Goal: Task Accomplishment & Management: Manage account settings

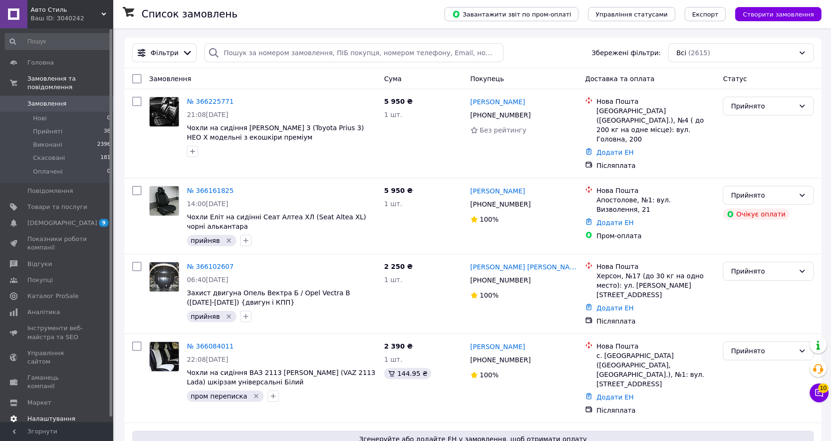
click at [61, 415] on span "Налаштування" at bounding box center [51, 419] width 48 height 8
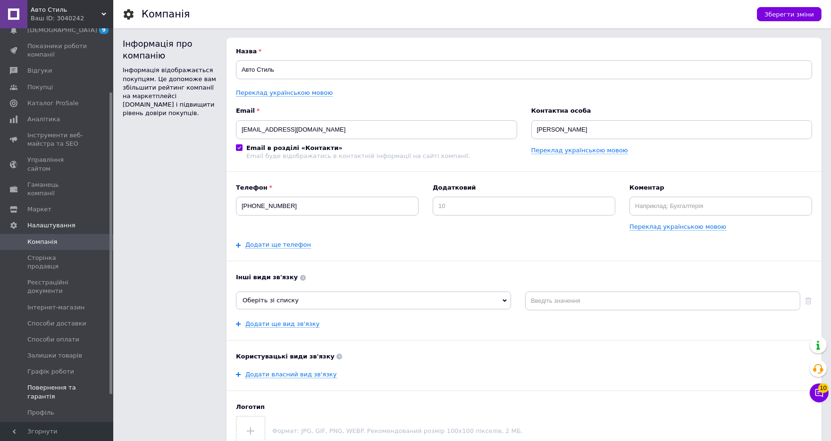
scroll to position [92, 0]
click at [58, 423] on span "Менеджери" at bounding box center [46, 427] width 38 height 8
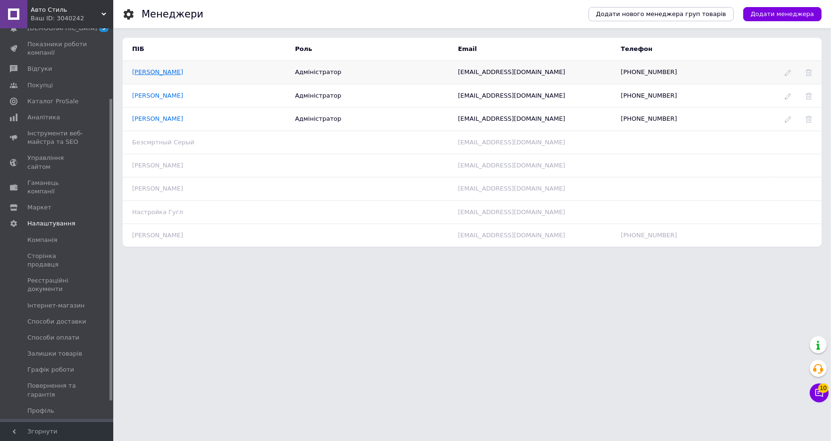
click at [169, 72] on link "АвтоСтиль Назар" at bounding box center [157, 71] width 51 height 7
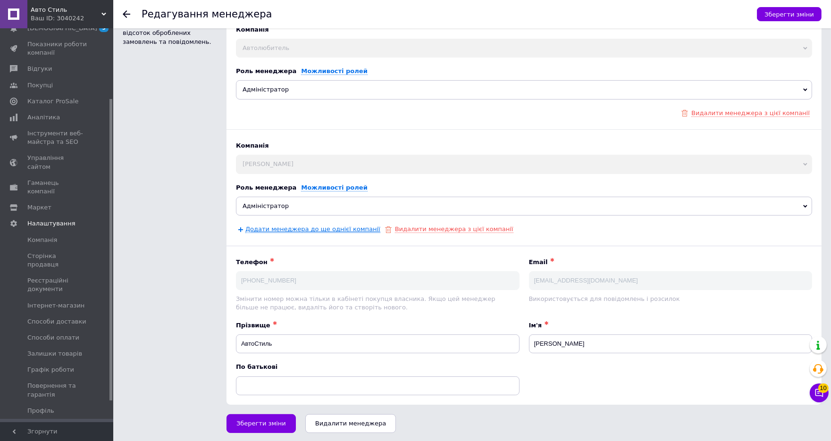
scroll to position [119, 0]
click at [276, 231] on link "Додати менеджера до ще однієї компанії" at bounding box center [312, 231] width 135 height 8
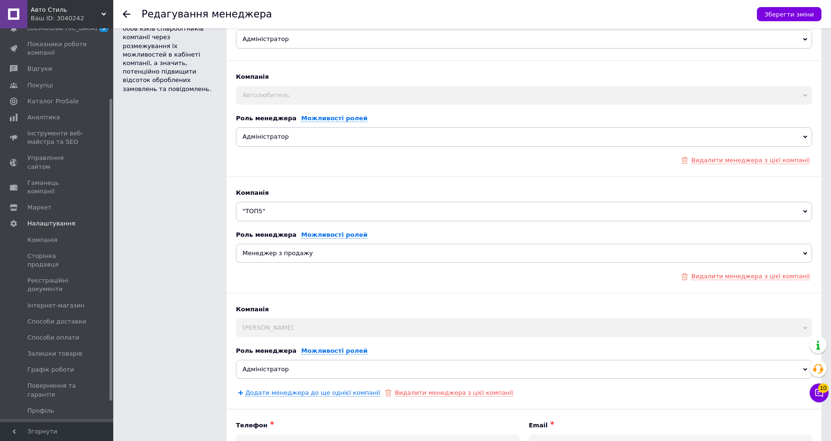
scroll to position [62, 0]
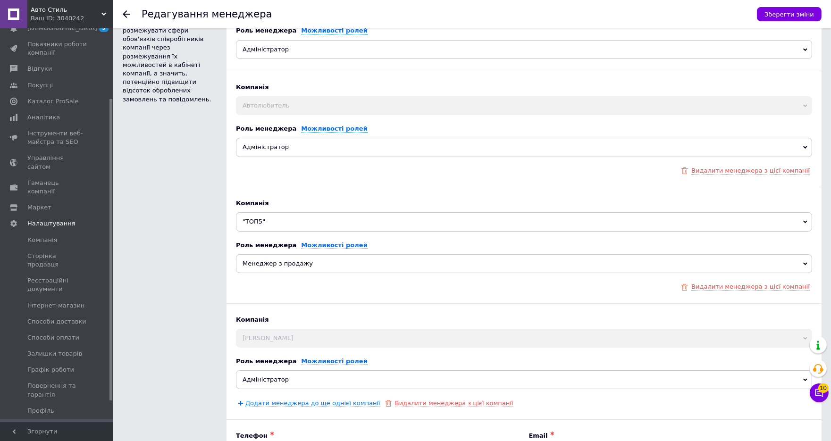
click at [276, 261] on span "Менеджер з продажу" at bounding box center [524, 263] width 576 height 19
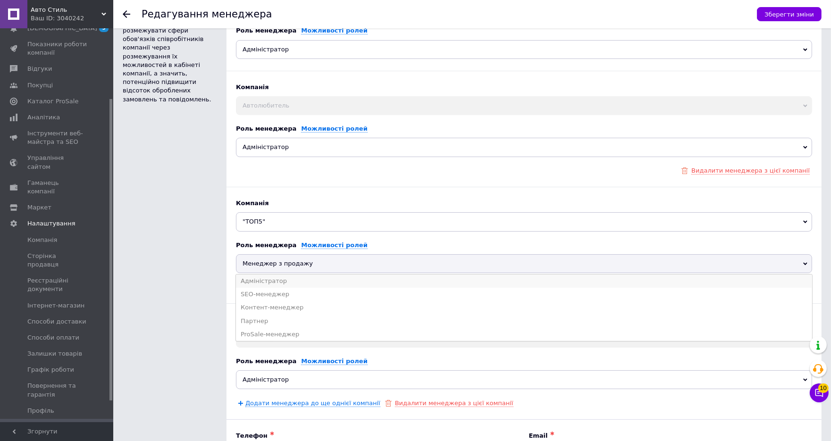
click at [278, 278] on li "Адміністратор" at bounding box center [524, 281] width 576 height 13
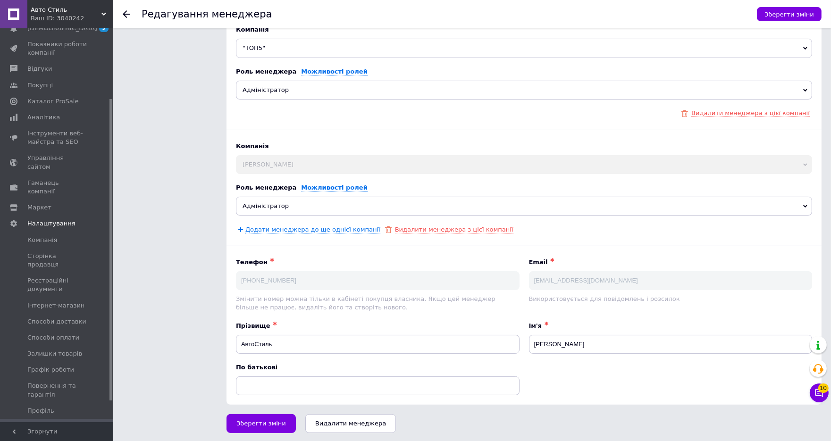
scroll to position [235, 0]
click at [262, 230] on link "Додати менеджера до ще однієї компанії" at bounding box center [312, 231] width 135 height 8
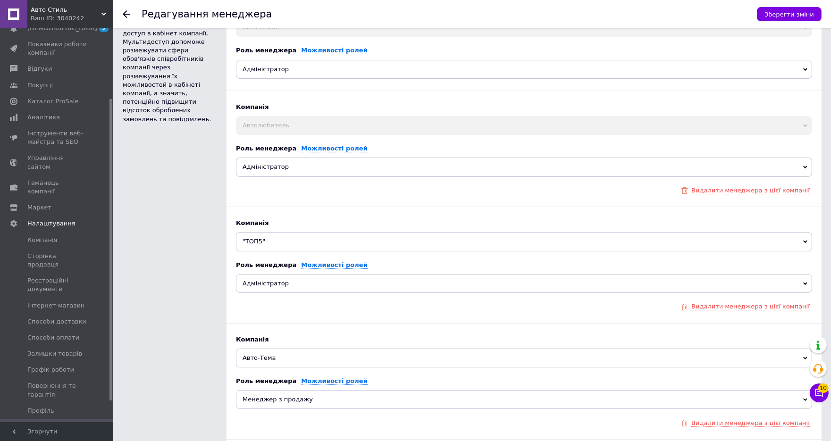
scroll to position [14, 0]
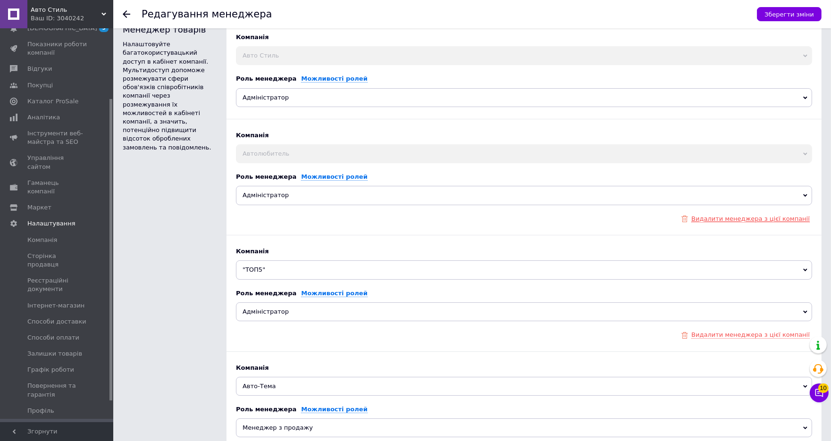
click at [721, 218] on link "Видалити менеджера з цієї компанії" at bounding box center [750, 219] width 118 height 8
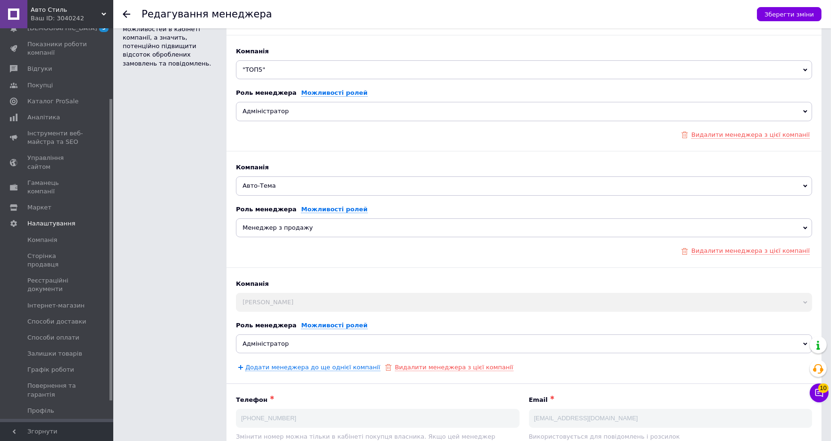
scroll to position [139, 0]
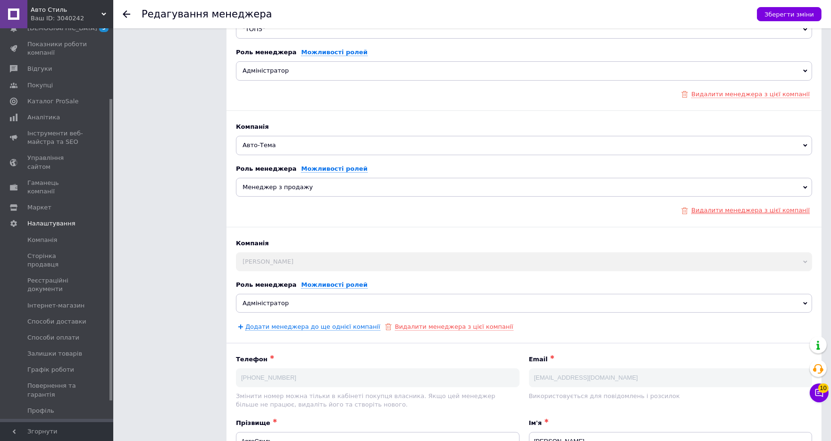
click at [719, 211] on link "Видалити менеджера з цієї компанії" at bounding box center [750, 211] width 118 height 8
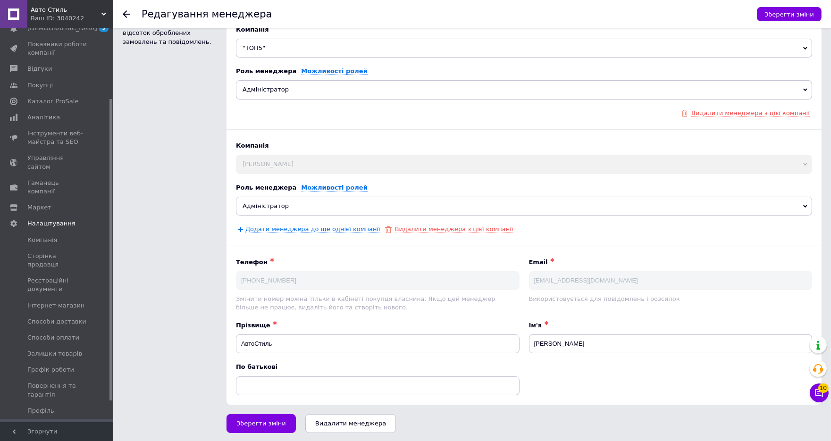
scroll to position [119, 0]
click at [249, 422] on span "Зберегти зміни" at bounding box center [261, 424] width 50 height 7
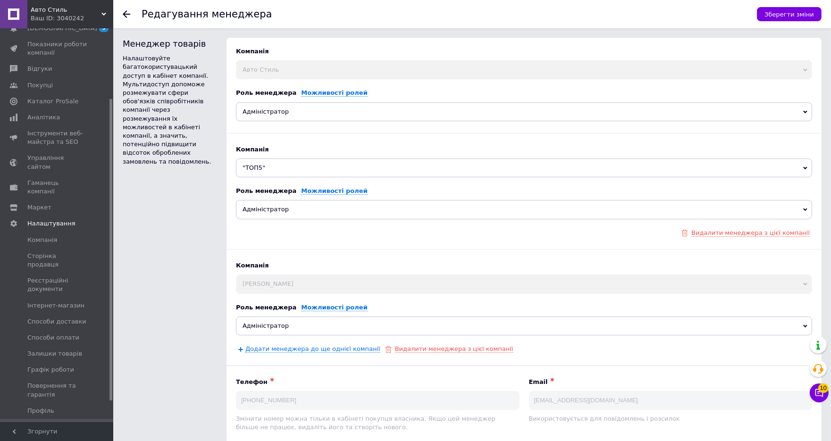
scroll to position [0, 0]
click at [84, 17] on div "Ваш ID: 3040242" at bounding box center [72, 18] width 83 height 8
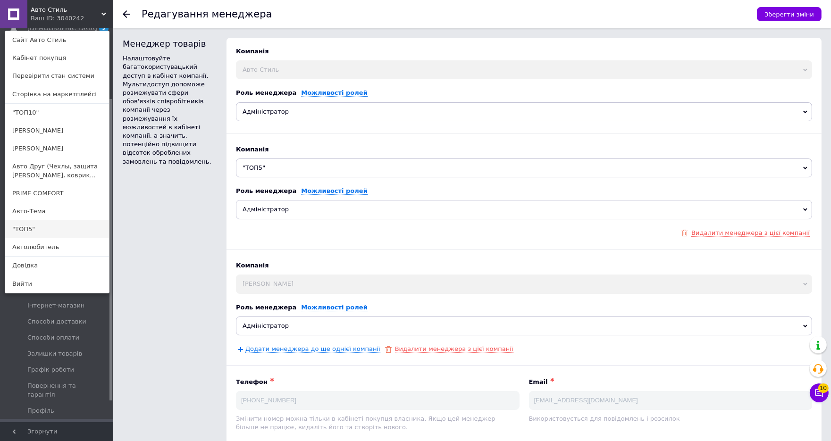
click at [25, 228] on link ""ТОП5"" at bounding box center [57, 229] width 104 height 18
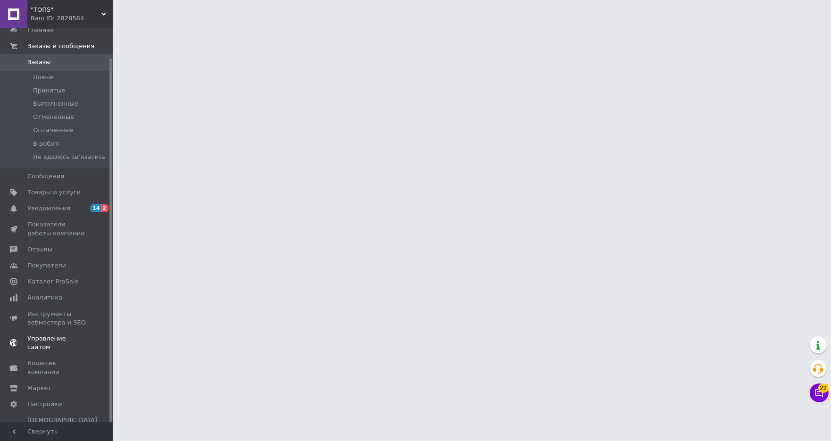
scroll to position [32, 0]
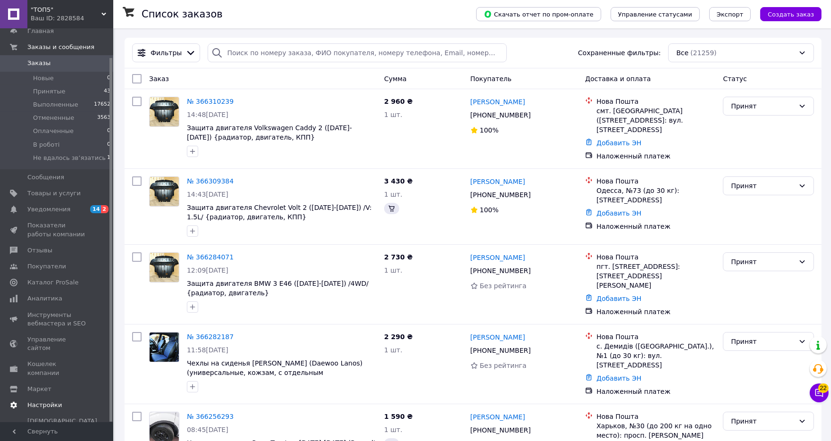
click at [44, 401] on span "Настройки" at bounding box center [44, 405] width 34 height 8
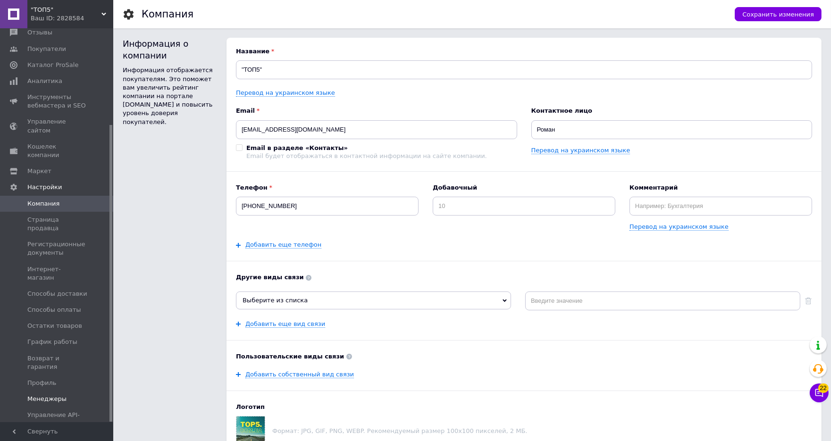
scroll to position [127, 0]
click at [50, 392] on link "Менеджеры" at bounding box center [58, 400] width 116 height 16
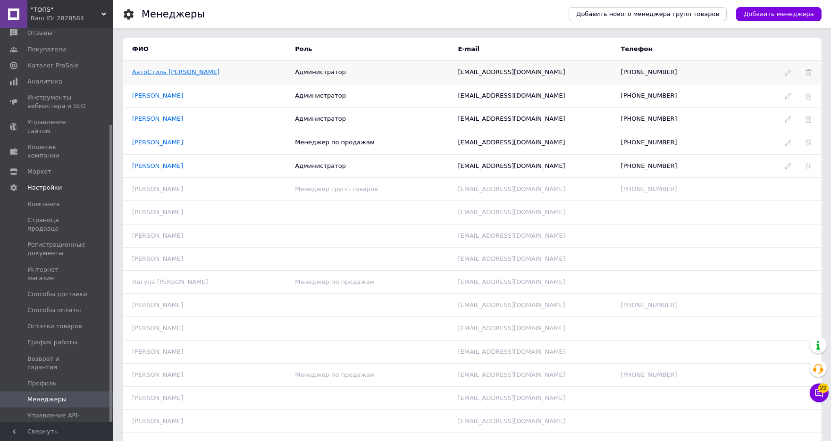
click at [175, 73] on link "АвтоСтиль Назар" at bounding box center [175, 71] width 87 height 7
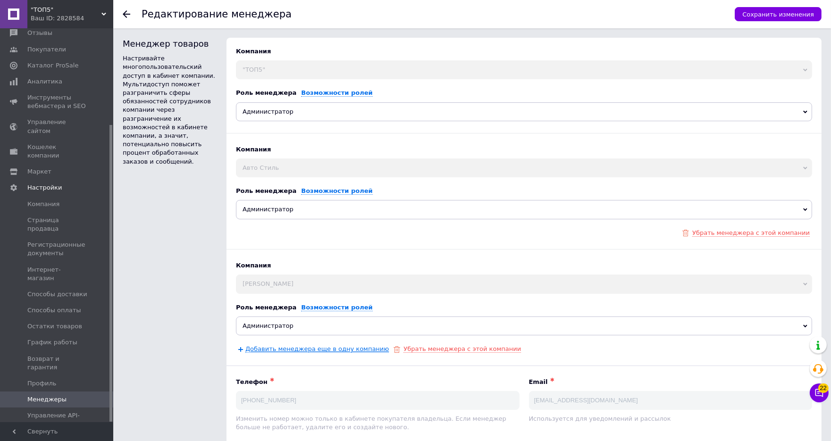
click at [262, 349] on link "Добавить менеджера еще в одну компанию" at bounding box center [316, 349] width 143 height 8
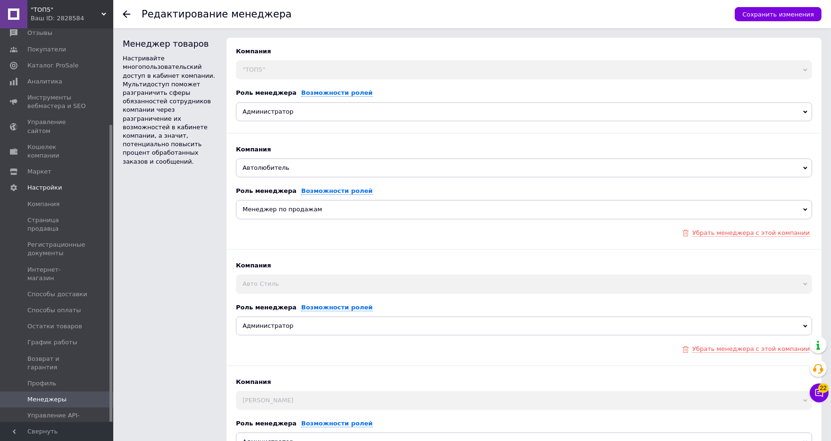
click at [273, 166] on span "Автолюбитель" at bounding box center [524, 168] width 576 height 19
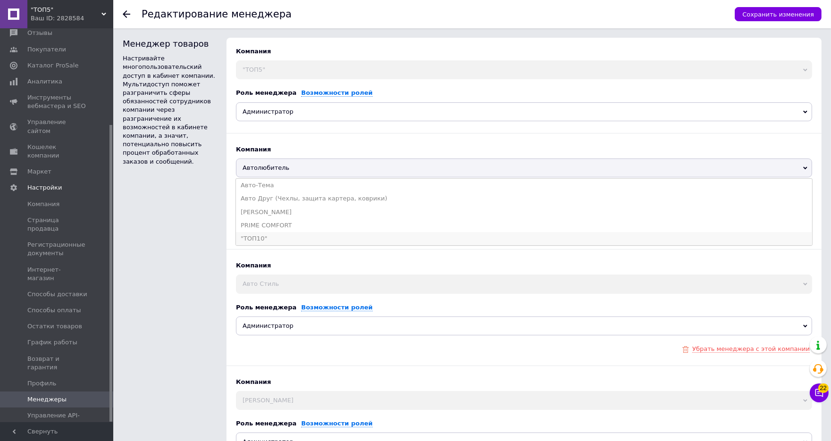
click at [265, 236] on li ""ТОП10"" at bounding box center [524, 238] width 576 height 13
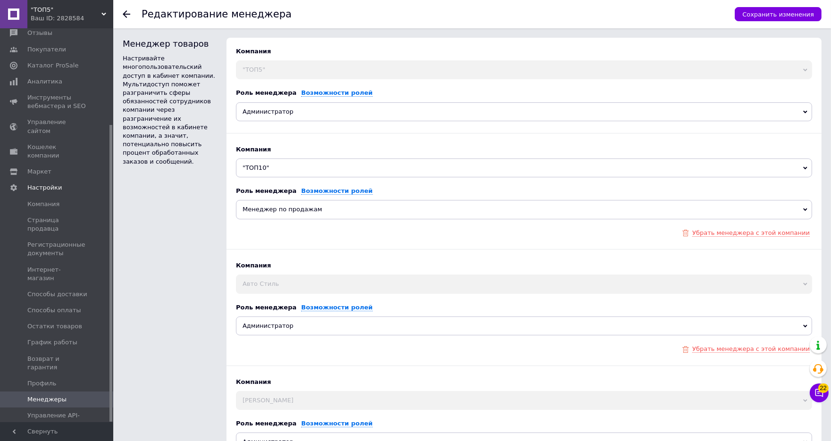
click at [296, 210] on span "Менеджер по продажам" at bounding box center [524, 209] width 576 height 19
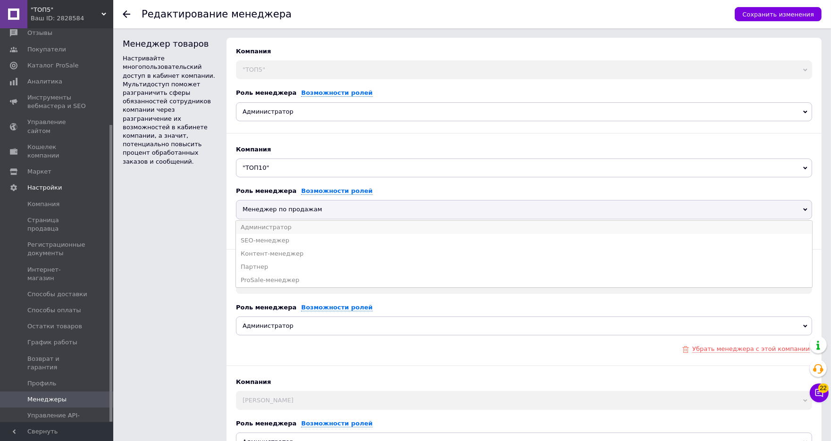
click at [283, 226] on li "Администратор" at bounding box center [524, 227] width 576 height 13
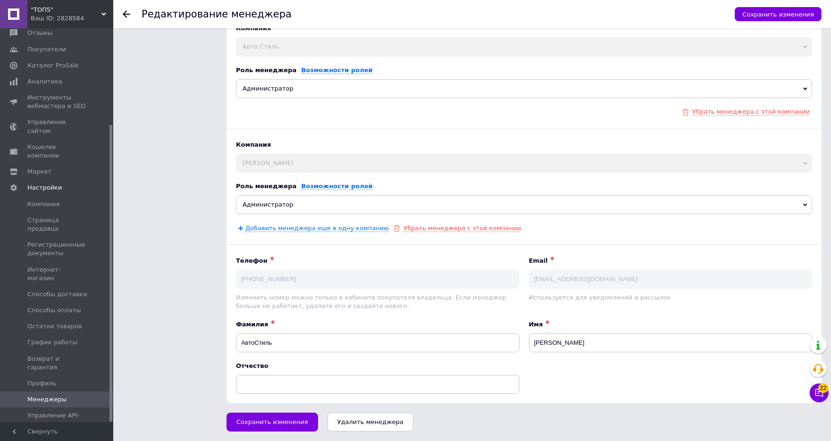
scroll to position [235, 0]
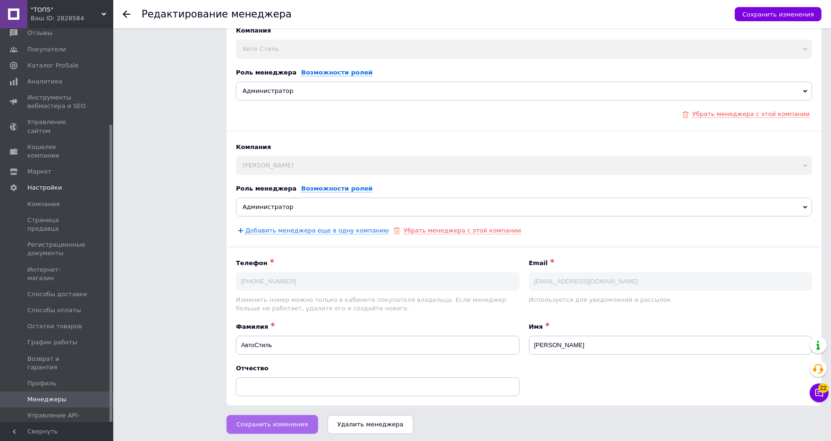
click at [274, 422] on span "Сохранить изменения" at bounding box center [272, 424] width 72 height 7
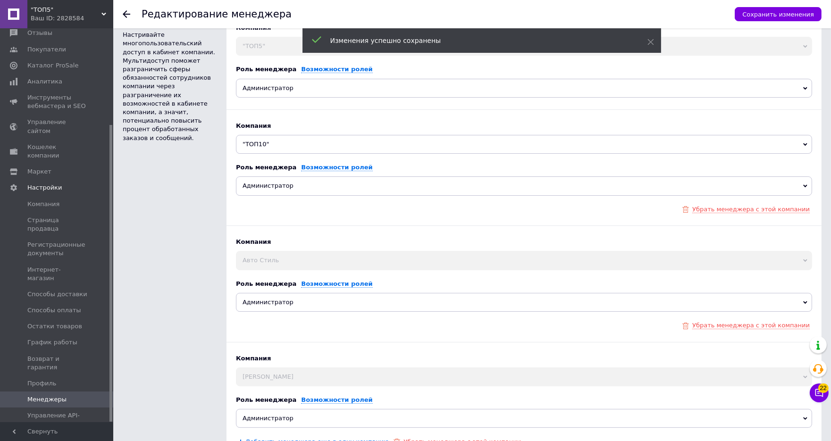
scroll to position [4, 0]
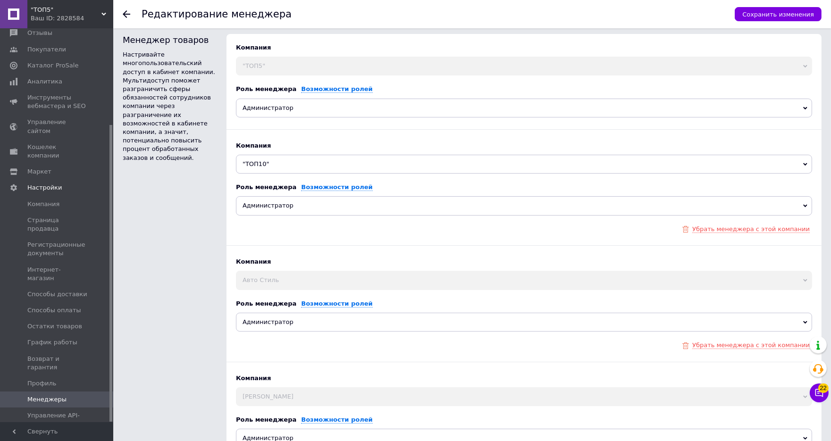
click at [125, 15] on icon at bounding box center [127, 14] width 8 height 8
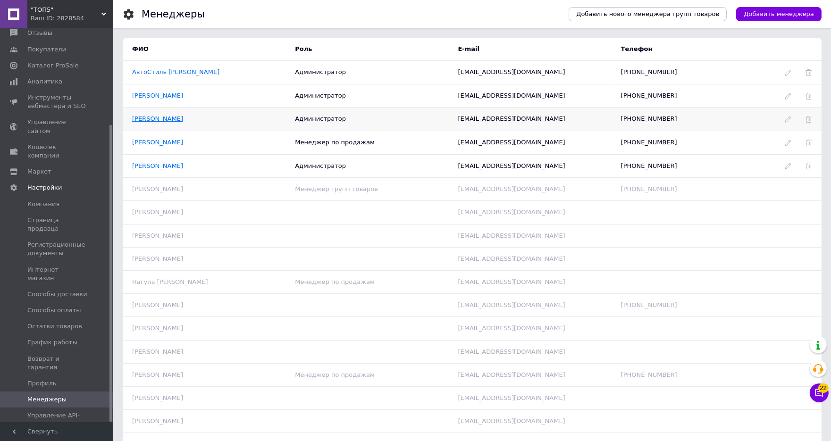
click at [174, 122] on link "Пестеров Роман" at bounding box center [157, 118] width 51 height 7
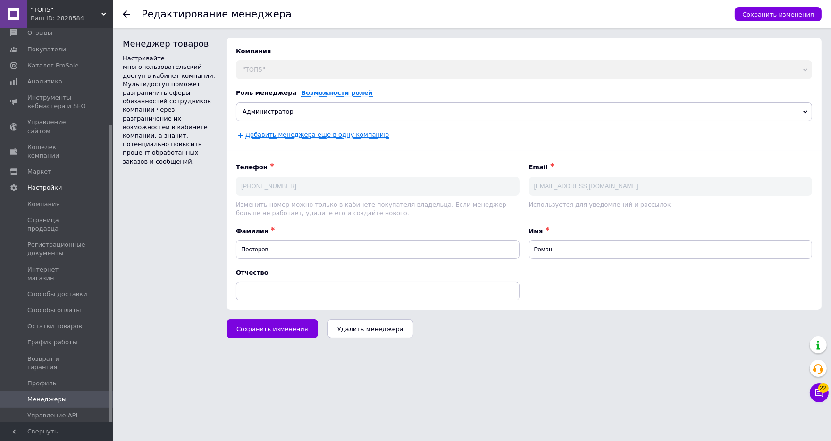
click at [266, 136] on link "Добавить менеджера еще в одну компанию" at bounding box center [316, 135] width 143 height 8
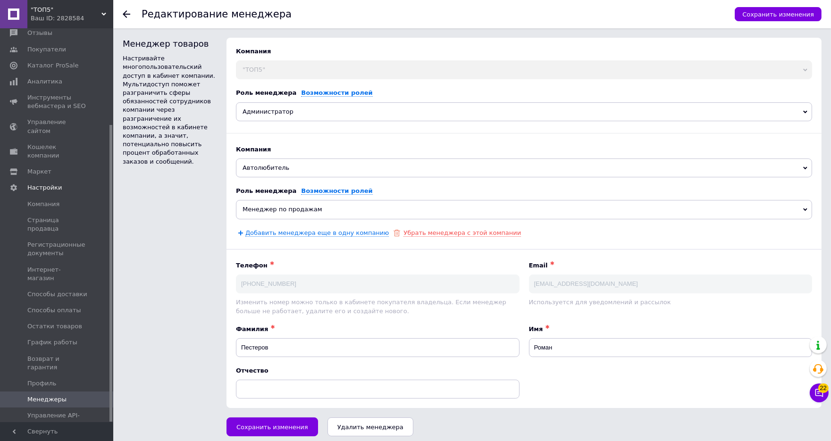
click at [267, 169] on span "Автолюбитель" at bounding box center [524, 168] width 576 height 19
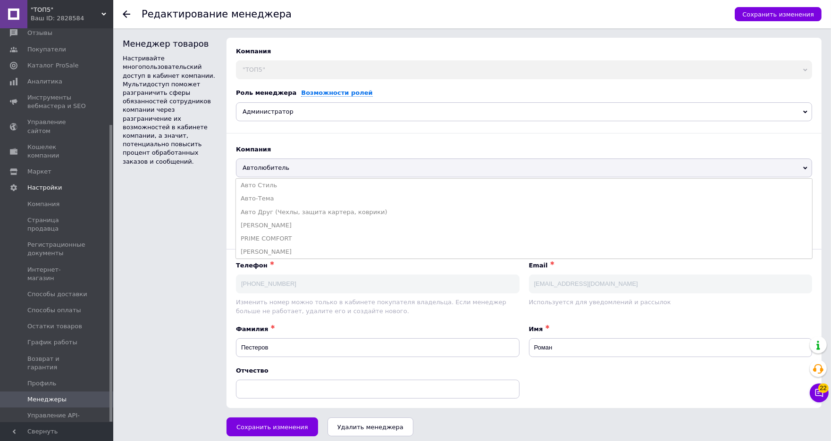
click at [299, 129] on div "Компания "ТОП5" Автолюбитель Авто Стиль Авто-Тема Авто Друг (Чехлы, защита карт…" at bounding box center [524, 96] width 576 height 98
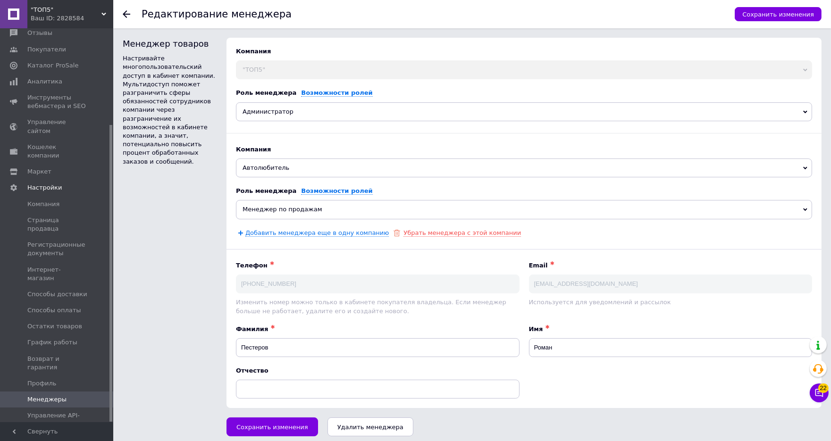
click at [282, 168] on span "Автолюбитель" at bounding box center [524, 168] width 576 height 19
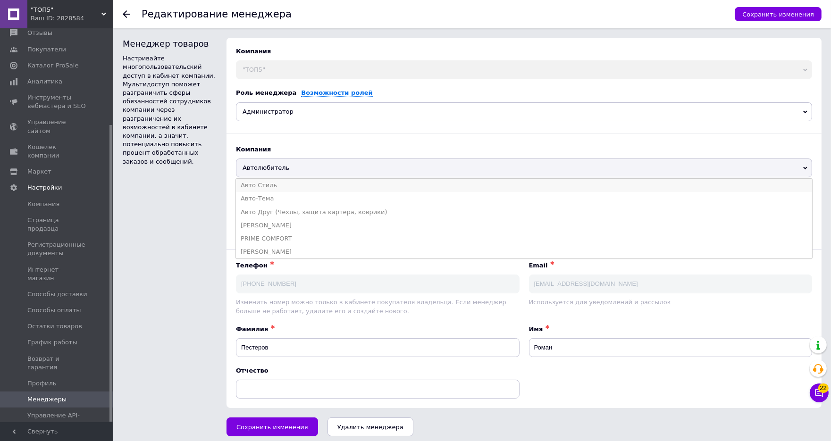
click at [280, 186] on li "Авто Стиль" at bounding box center [524, 185] width 576 height 13
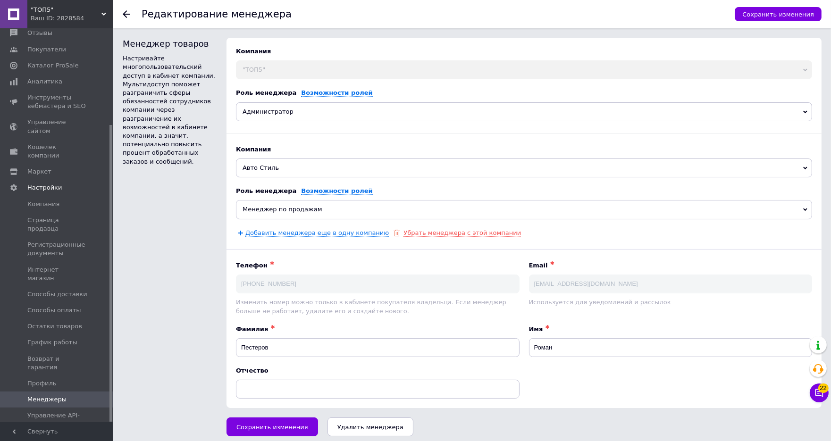
click at [278, 209] on span "Менеджер по продажам" at bounding box center [524, 209] width 576 height 19
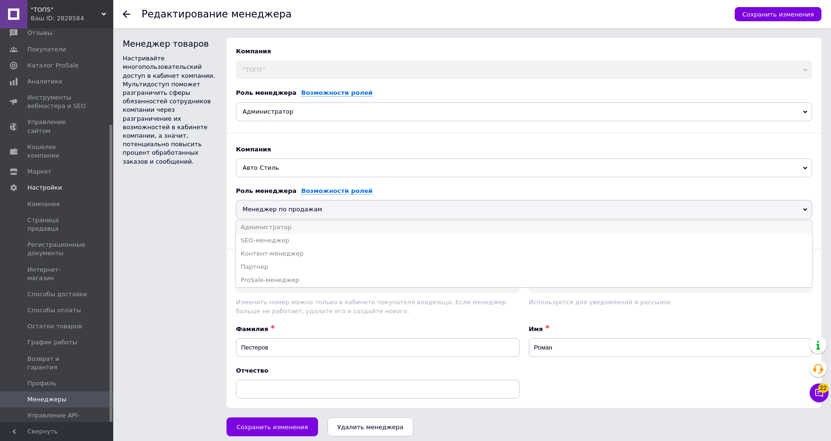
click at [277, 226] on li "Администратор" at bounding box center [524, 227] width 576 height 13
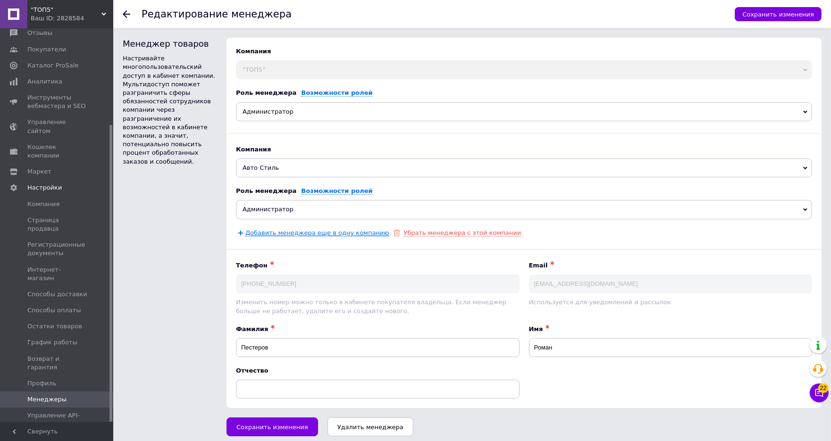
click at [273, 233] on link "Добавить менеджера еще в одну компанию" at bounding box center [316, 233] width 143 height 8
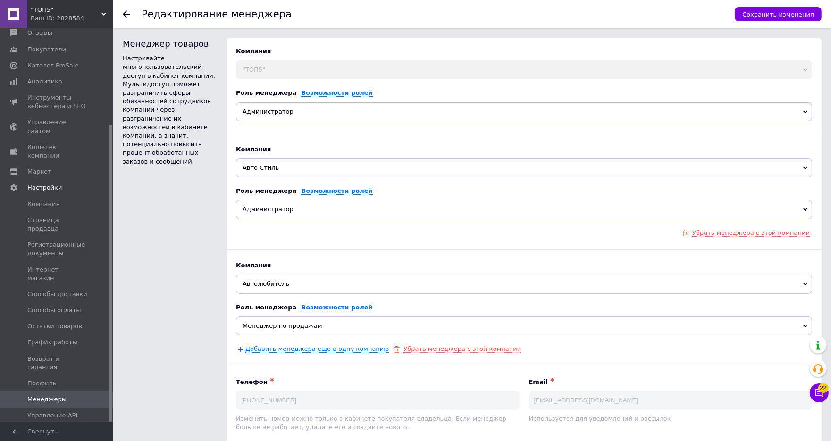
click at [288, 284] on span "Автолюбитель" at bounding box center [524, 284] width 576 height 19
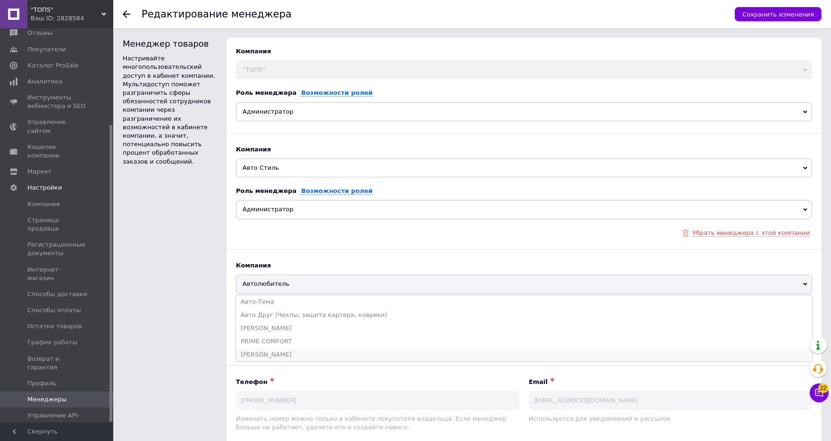
click at [277, 353] on li "[PERSON_NAME]" at bounding box center [524, 354] width 576 height 13
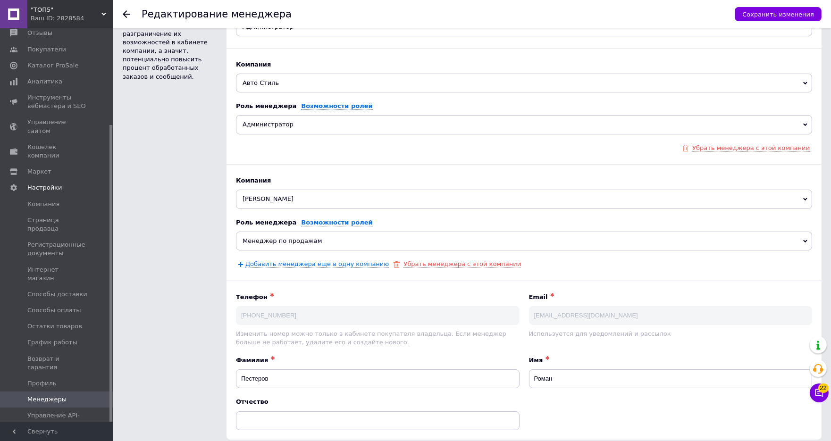
scroll to position [106, 0]
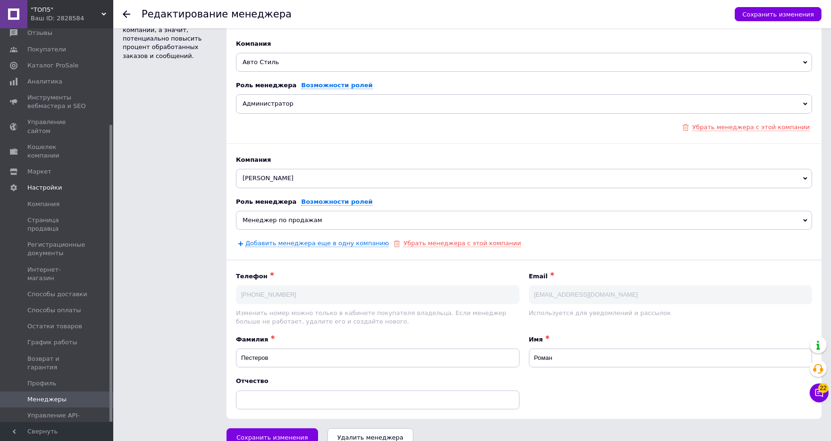
click at [250, 220] on span "Менеджер по продажам" at bounding box center [524, 220] width 576 height 19
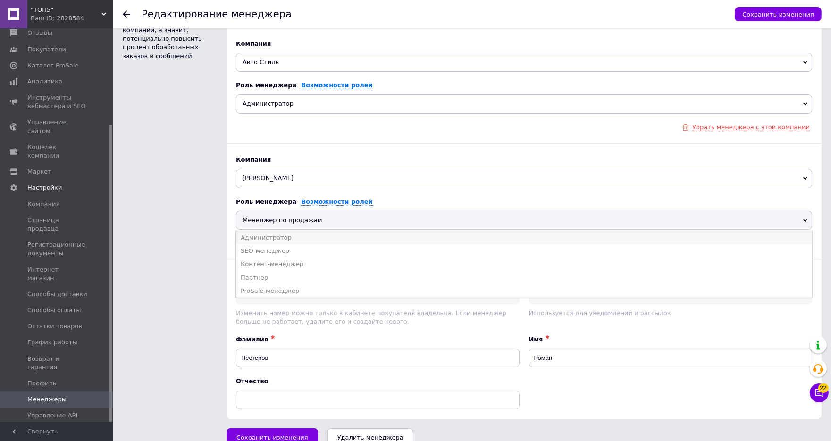
click at [259, 236] on li "Администратор" at bounding box center [524, 237] width 576 height 13
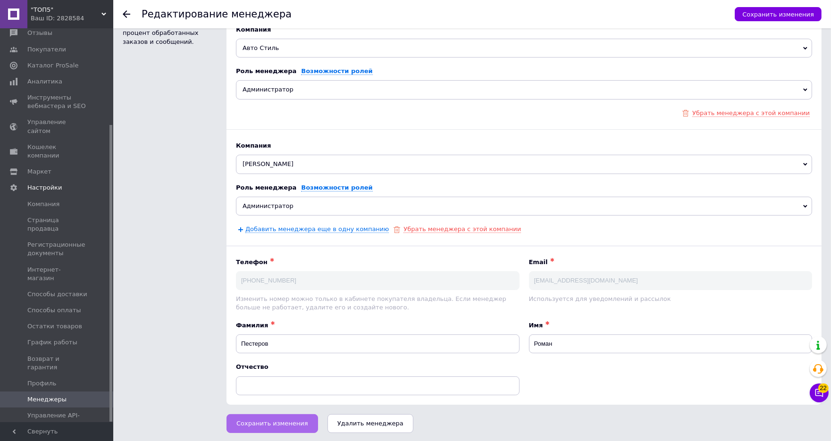
scroll to position [119, 0]
click at [241, 423] on span "Сохранить изменения" at bounding box center [272, 424] width 72 height 7
click at [254, 232] on link "Добавить менеджера еще в одну компанию" at bounding box center [316, 231] width 143 height 8
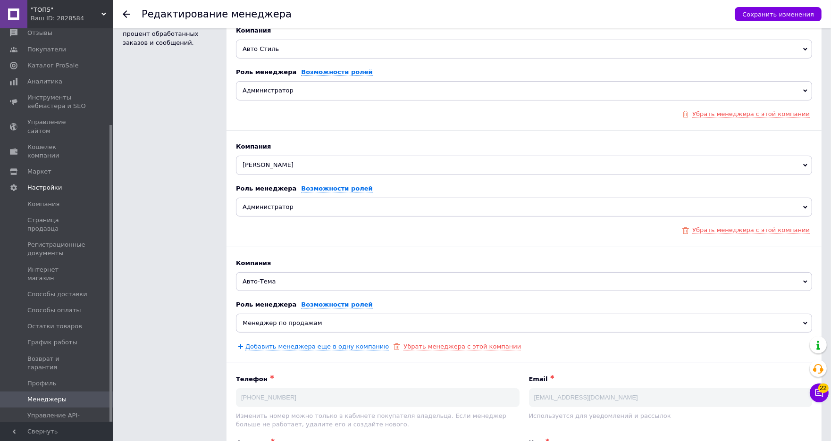
click at [241, 282] on span "Авто-Тема" at bounding box center [524, 281] width 576 height 19
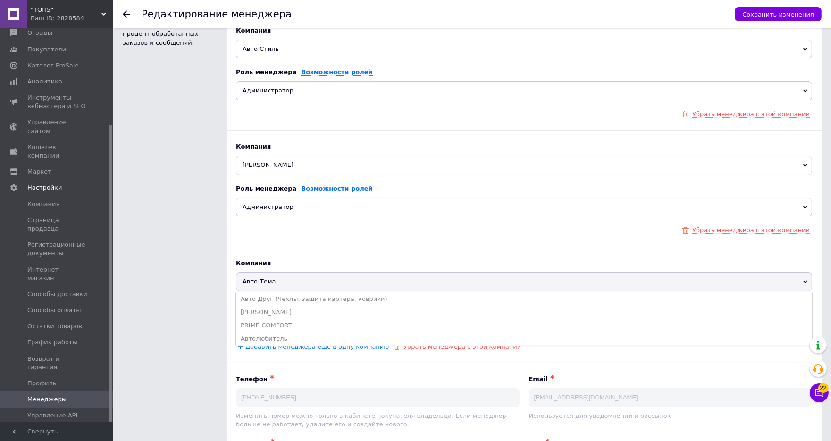
click at [197, 290] on div "Менеджер товаров Настривайте многопользовательский доступ в кабинет компании. М…" at bounding box center [170, 220] width 104 height 613
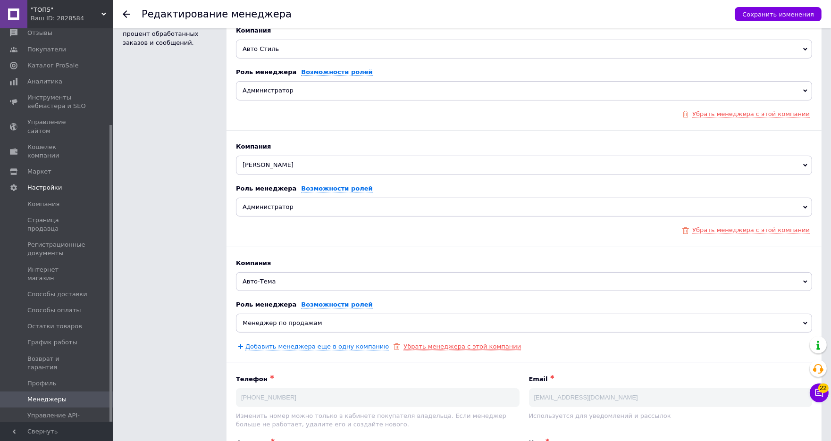
click at [484, 345] on link "Убрать менеджера с этой компании" at bounding box center [462, 347] width 118 height 8
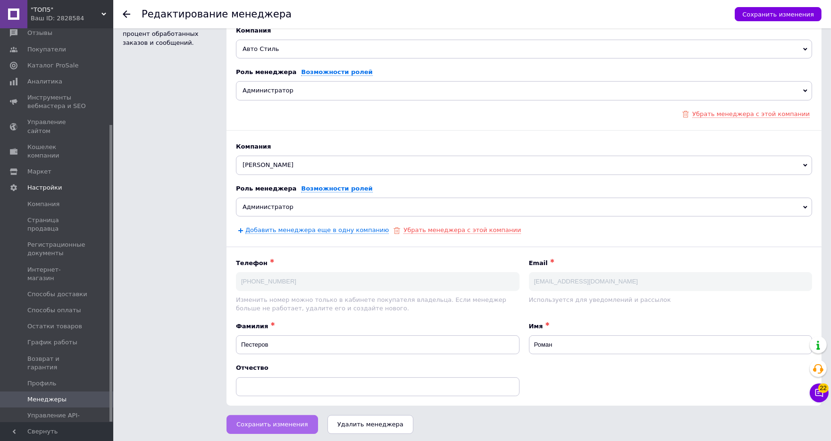
click at [275, 426] on button "Сохранить изменения" at bounding box center [273, 424] width 92 height 19
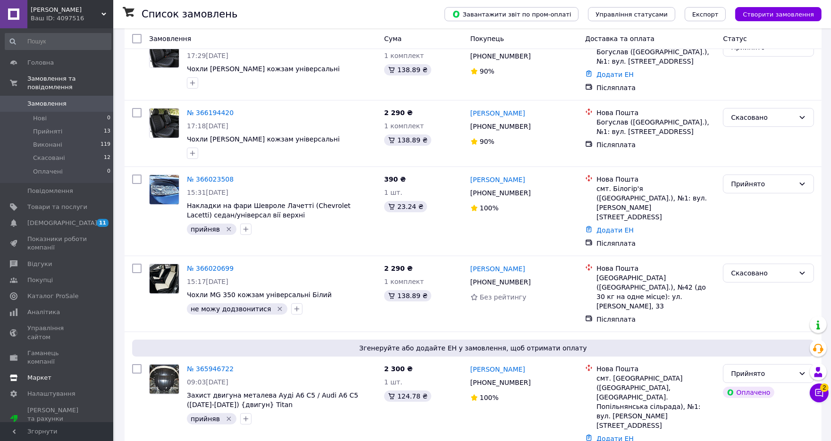
scroll to position [227, 0]
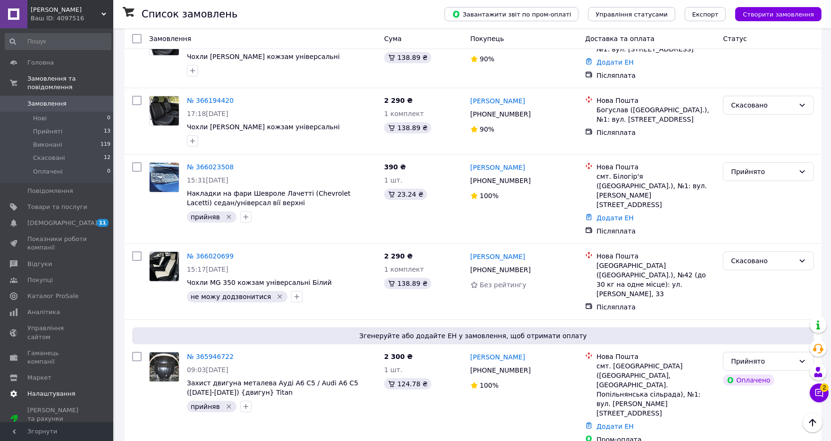
click at [52, 390] on span "Налаштування" at bounding box center [51, 394] width 48 height 8
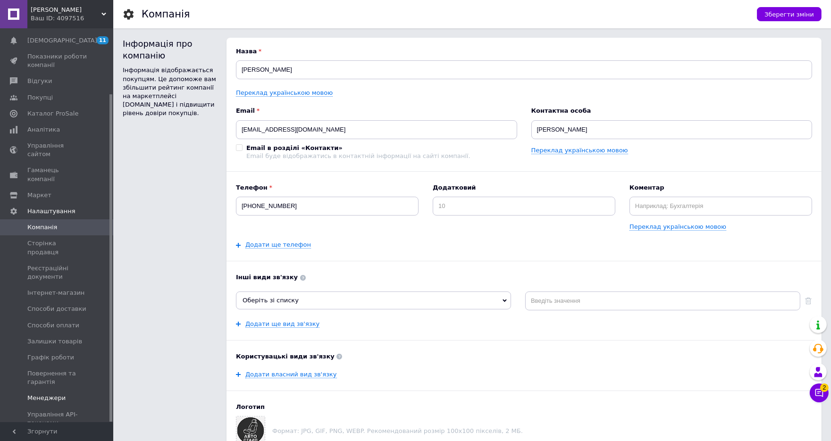
scroll to position [79, 0]
click at [52, 395] on span "Менеджери" at bounding box center [46, 399] width 38 height 8
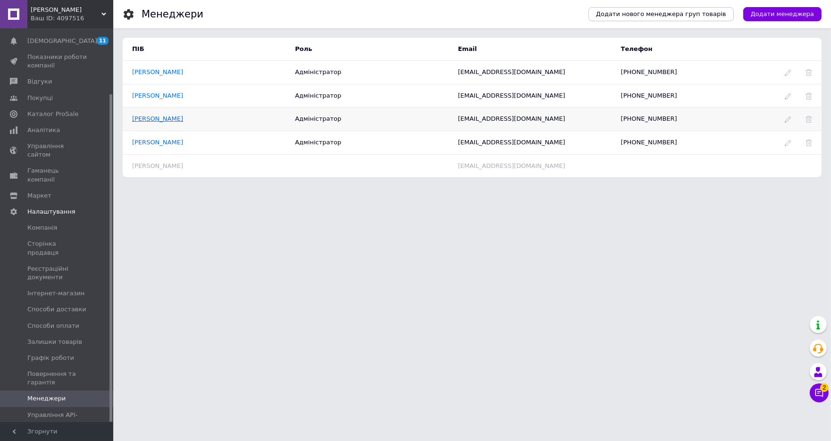
click at [162, 121] on link "Пестеров Роман" at bounding box center [157, 118] width 51 height 7
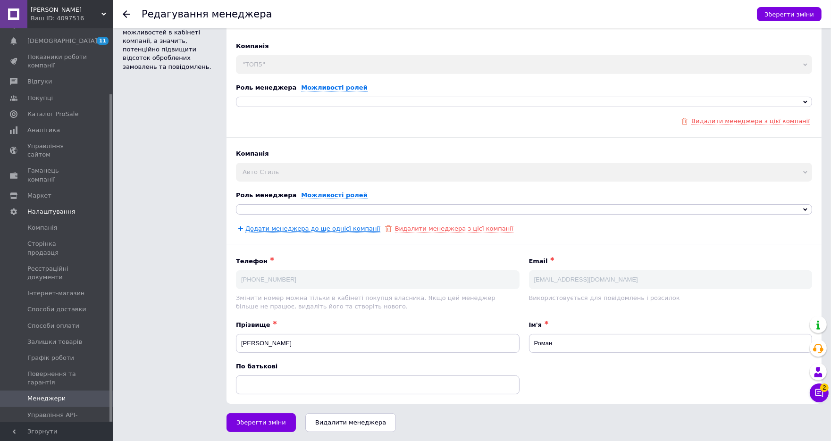
scroll to position [94, 0]
click at [257, 230] on link "Додати менеджера до ще однієї компанії" at bounding box center [312, 230] width 135 height 8
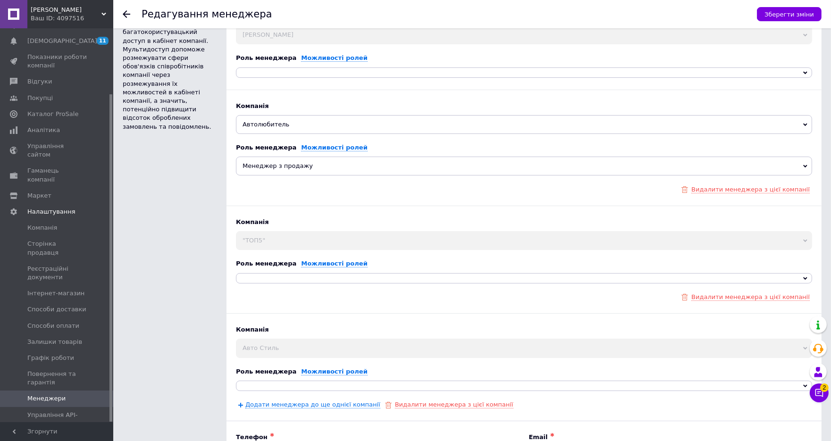
scroll to position [30, 0]
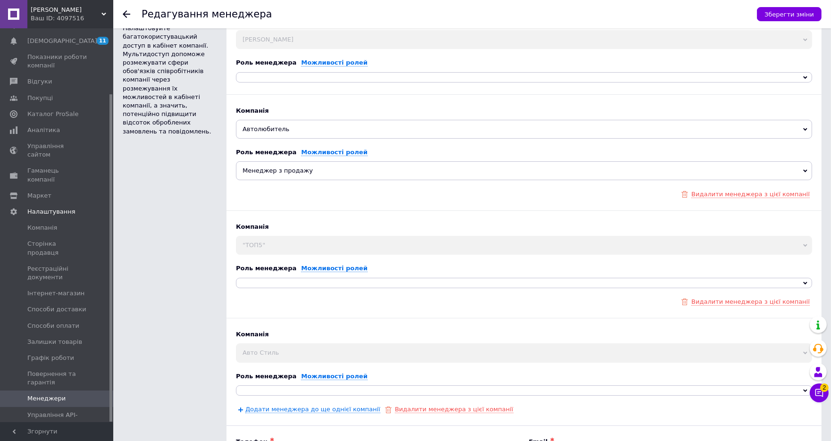
click at [260, 129] on span "Автолюбитель" at bounding box center [524, 129] width 576 height 19
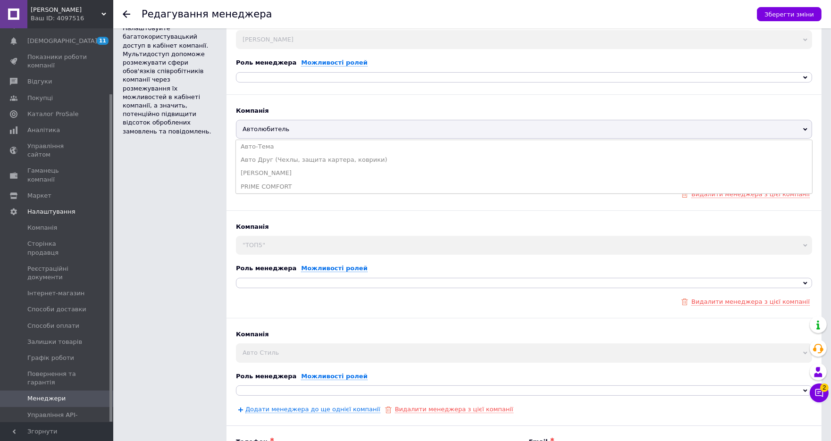
click at [260, 129] on span "Автолюбитель" at bounding box center [524, 129] width 576 height 19
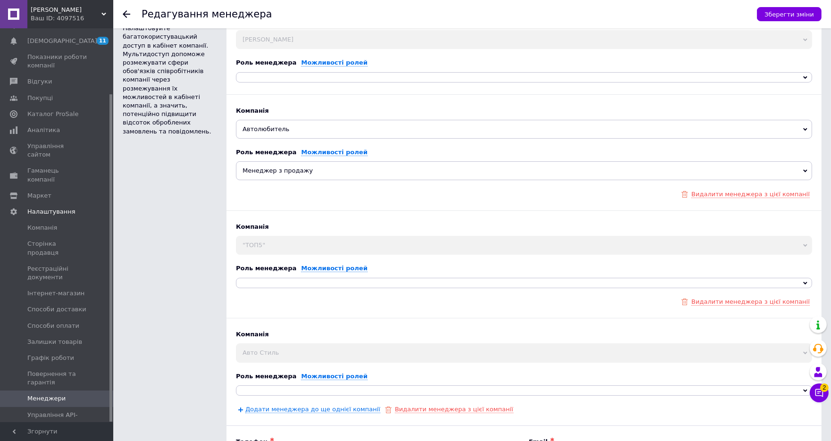
click at [67, 17] on div "Ваш ID: 4097516" at bounding box center [72, 18] width 83 height 8
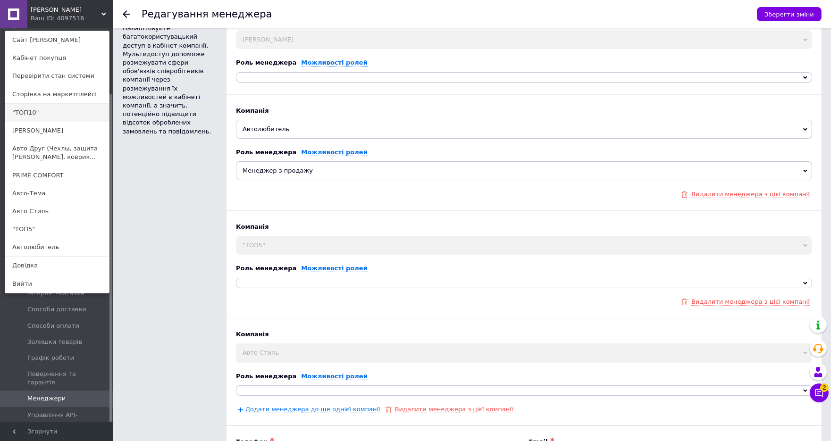
click at [33, 112] on link ""ТОП10"" at bounding box center [57, 113] width 104 height 18
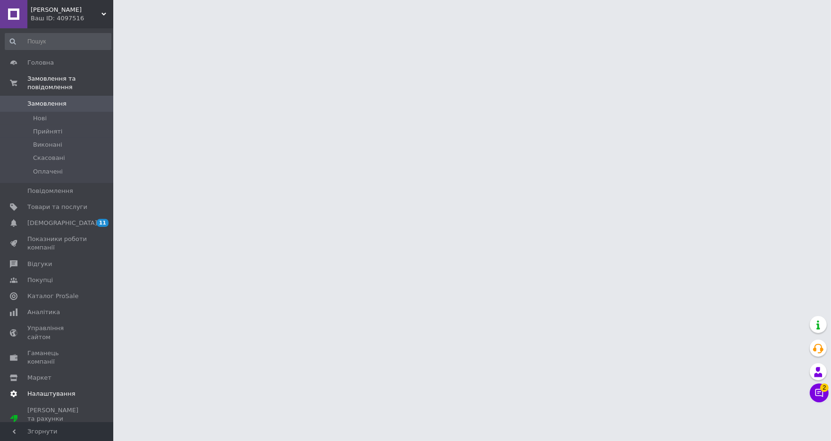
click at [56, 390] on span "Налаштування" at bounding box center [51, 394] width 48 height 8
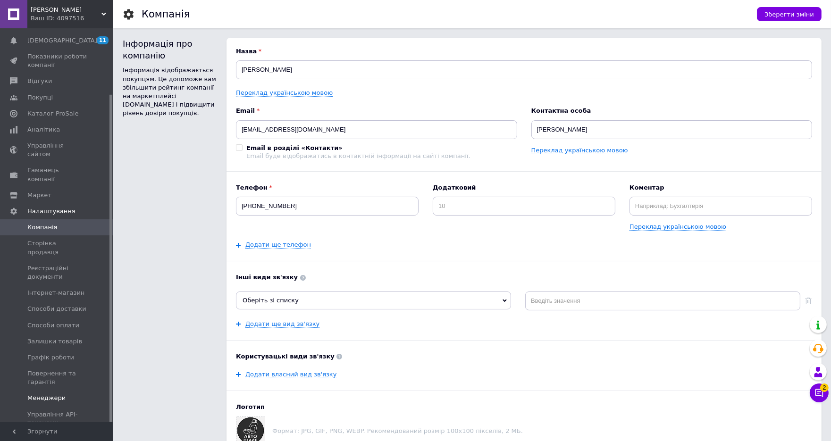
scroll to position [79, 0]
click at [58, 395] on span "Менеджери" at bounding box center [46, 399] width 38 height 8
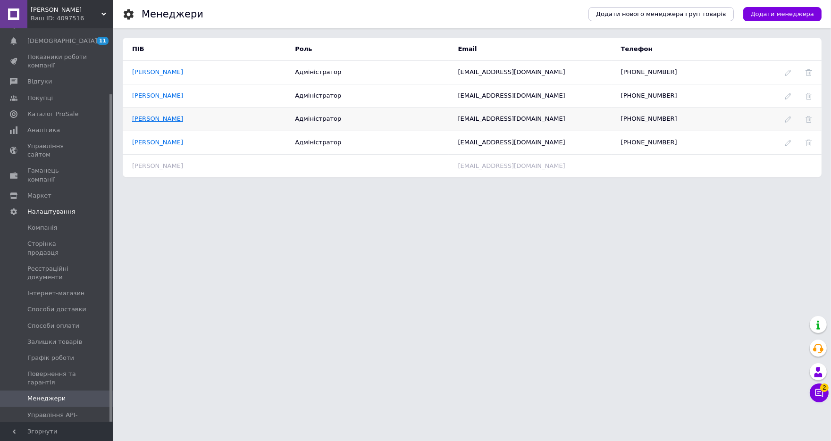
click at [169, 120] on link "[PERSON_NAME]" at bounding box center [157, 118] width 51 height 7
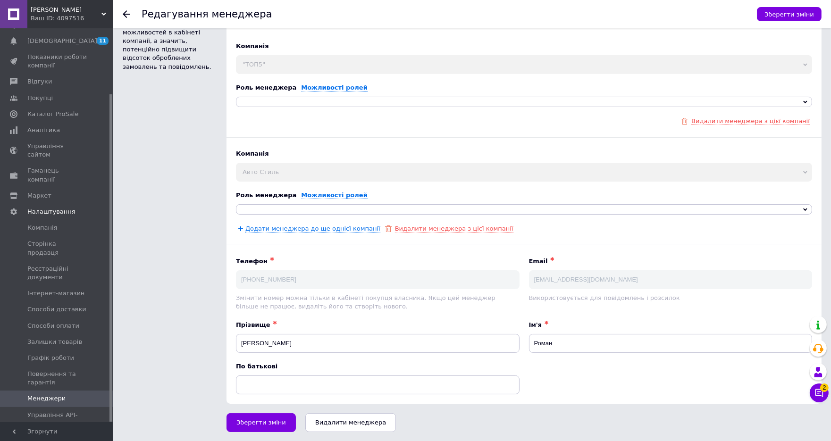
scroll to position [94, 0]
click at [285, 228] on link "Додати менеджера до ще однієї компанії" at bounding box center [312, 230] width 135 height 8
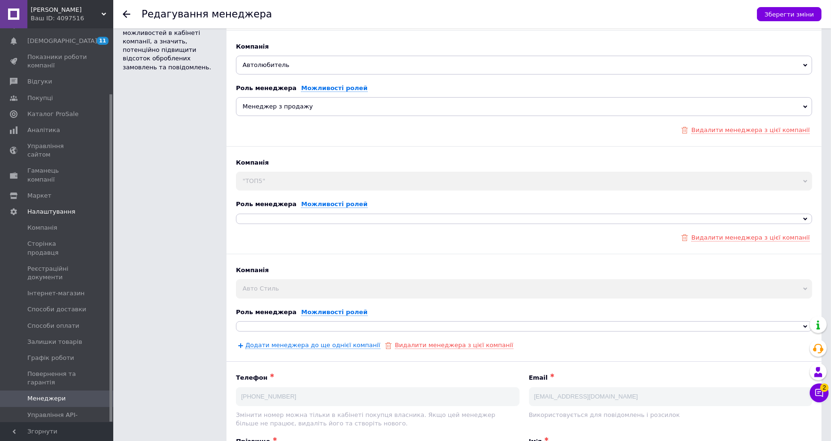
click at [270, 66] on span "Автолюбитель" at bounding box center [524, 65] width 576 height 19
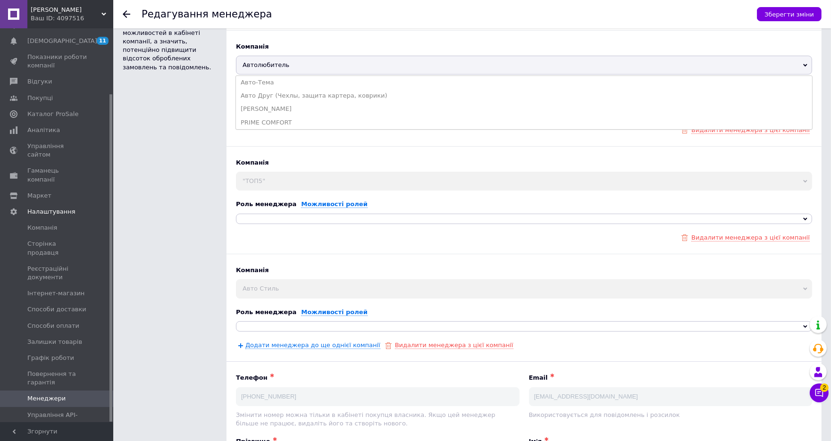
click at [270, 66] on span "Автолюбитель" at bounding box center [524, 65] width 576 height 19
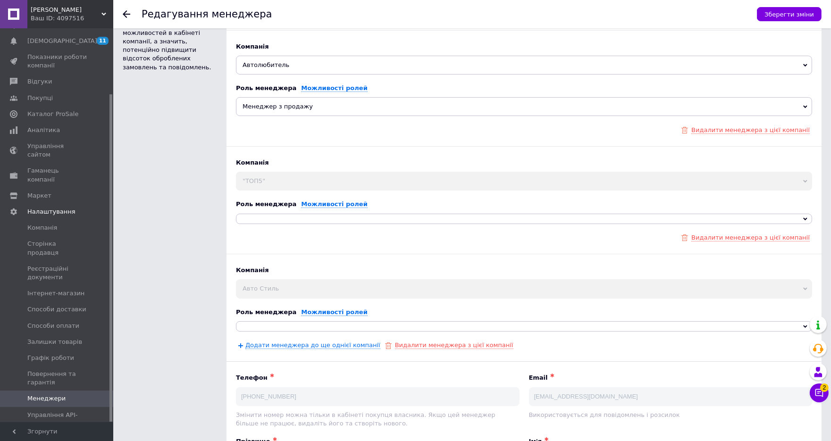
click at [121, 15] on div "Редагування менеджера Зберегти зміни" at bounding box center [472, 14] width 718 height 28
click at [128, 14] on use at bounding box center [127, 14] width 8 height 8
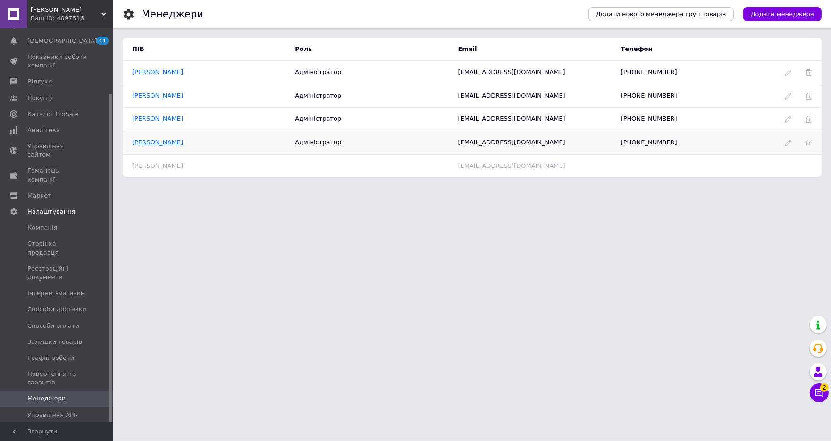
click at [166, 144] on link "[PERSON_NAME]" at bounding box center [157, 142] width 51 height 7
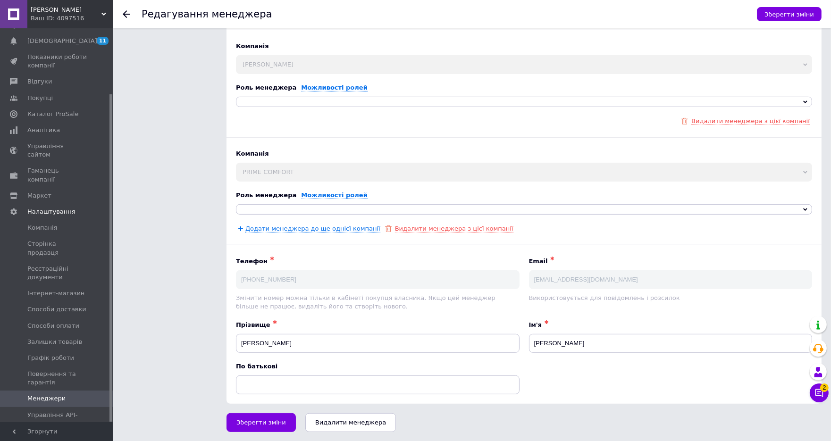
scroll to position [633, 0]
click at [273, 229] on link "Додати менеджера до ще однієї компанії" at bounding box center [312, 230] width 135 height 8
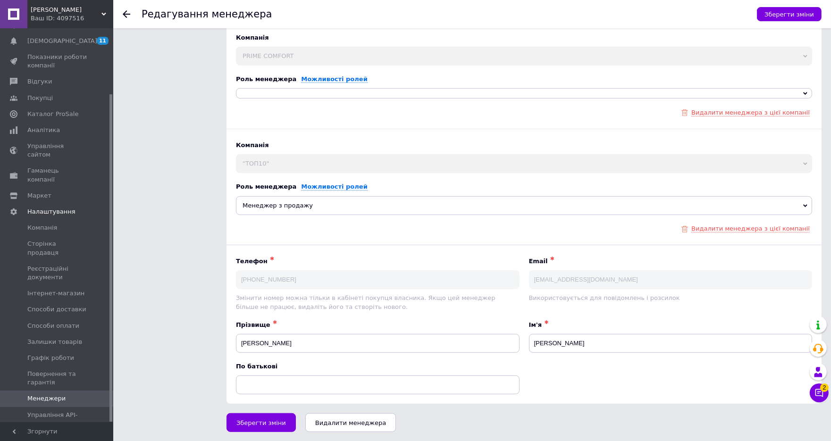
scroll to position [749, 0]
click at [279, 206] on span "Менеджер з продажу" at bounding box center [524, 206] width 576 height 19
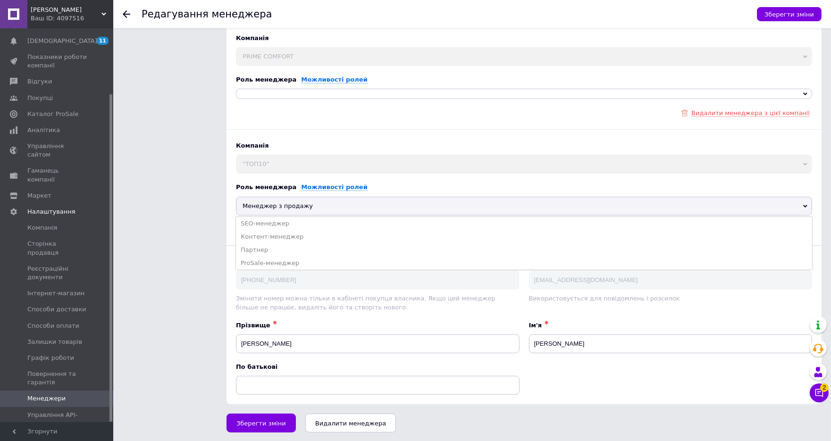
click at [306, 165] on span ""ТОП10"" at bounding box center [524, 164] width 576 height 19
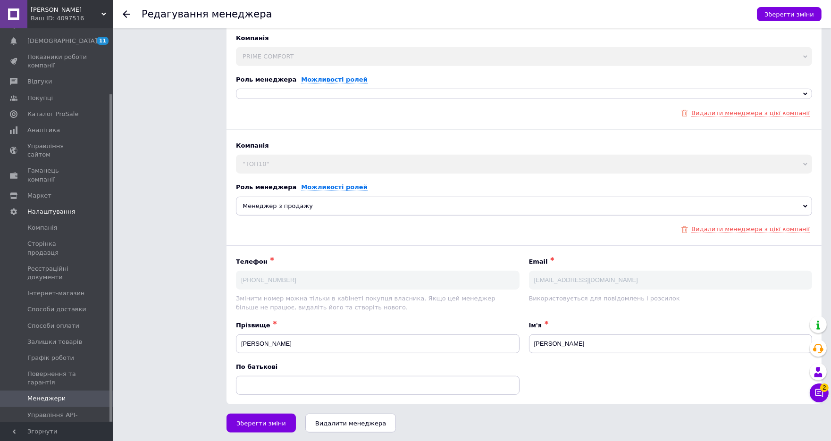
click at [126, 14] on use at bounding box center [127, 14] width 8 height 8
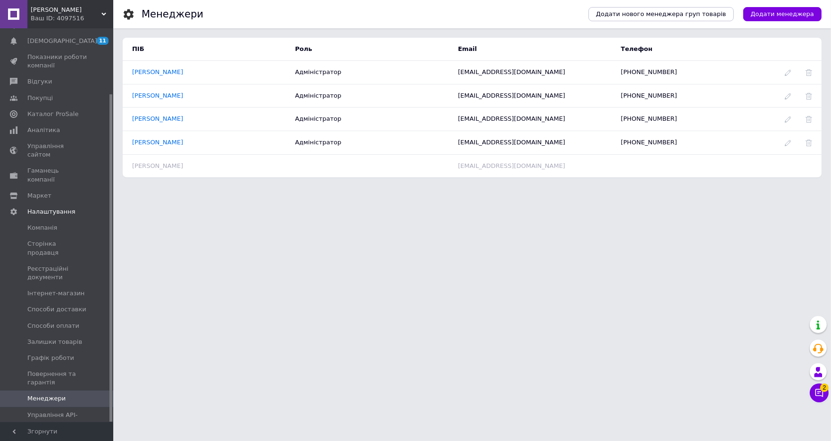
click at [66, 13] on span "[PERSON_NAME]" at bounding box center [66, 10] width 71 height 8
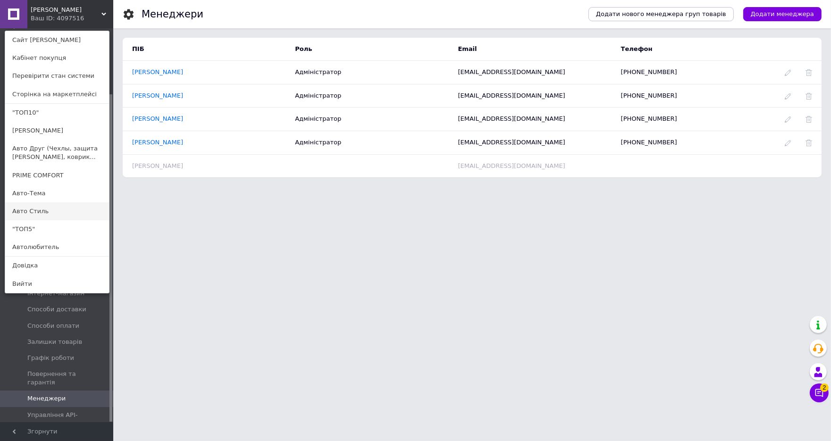
click at [39, 211] on link "Авто Стиль" at bounding box center [57, 211] width 104 height 18
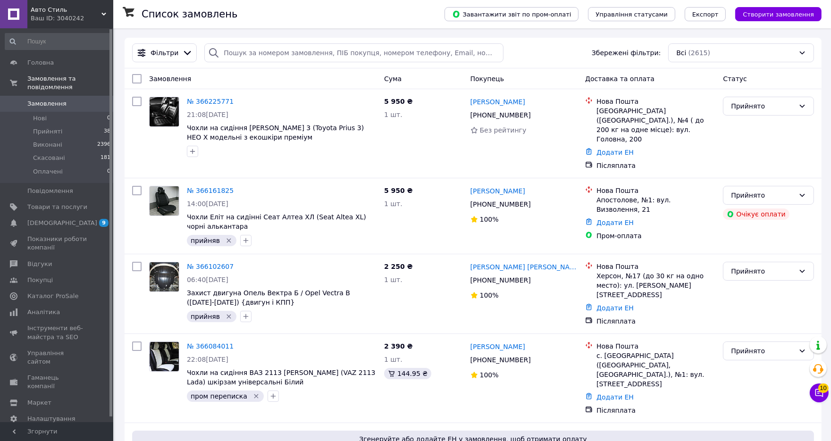
click at [52, 16] on div "Ваш ID: 3040242" at bounding box center [72, 18] width 83 height 8
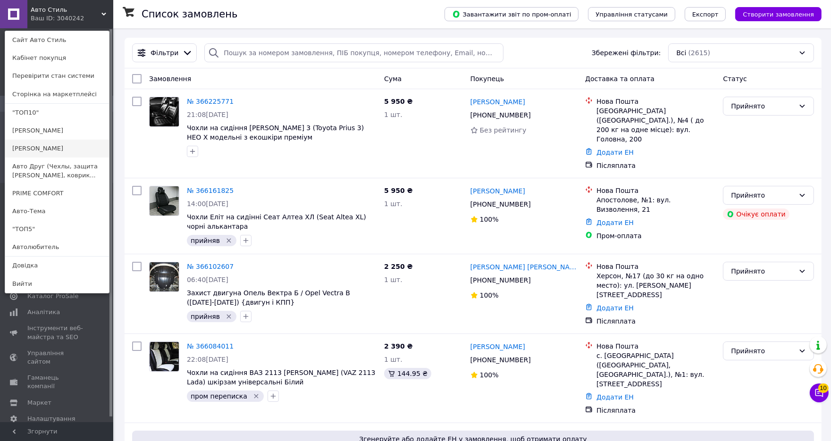
click at [45, 147] on link "[PERSON_NAME]" at bounding box center [57, 149] width 104 height 18
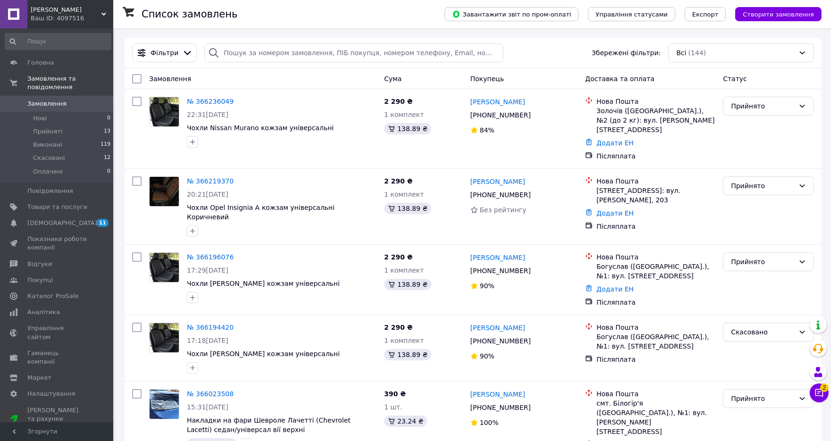
click at [71, 17] on div "Ваш ID: 4097516" at bounding box center [72, 18] width 83 height 8
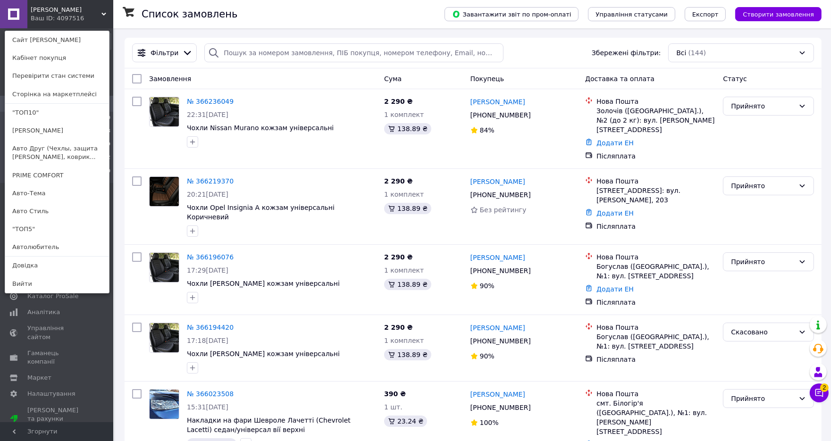
click at [68, 15] on div "Ваш ID: 4097516" at bounding box center [51, 18] width 40 height 8
